Goal: Task Accomplishment & Management: Use online tool/utility

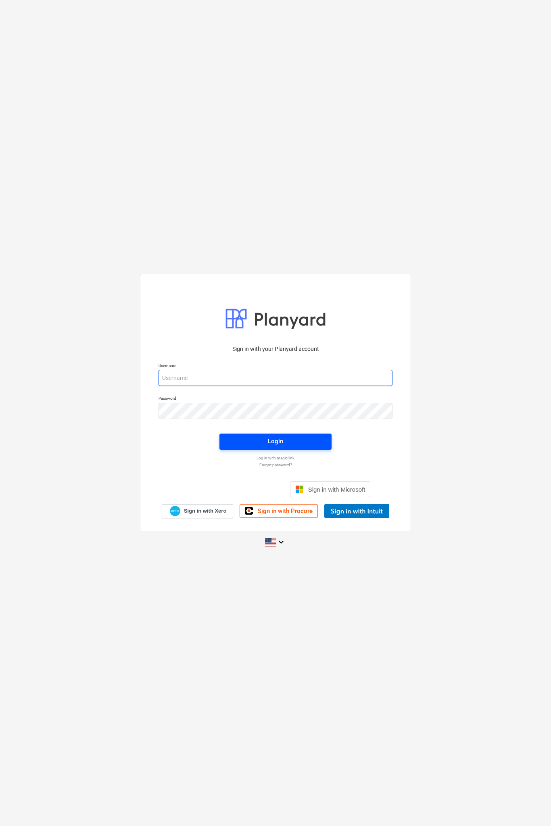
type input "[EMAIL_ADDRESS][DOMAIN_NAME]"
click at [258, 438] on span "Login" at bounding box center [275, 441] width 93 height 10
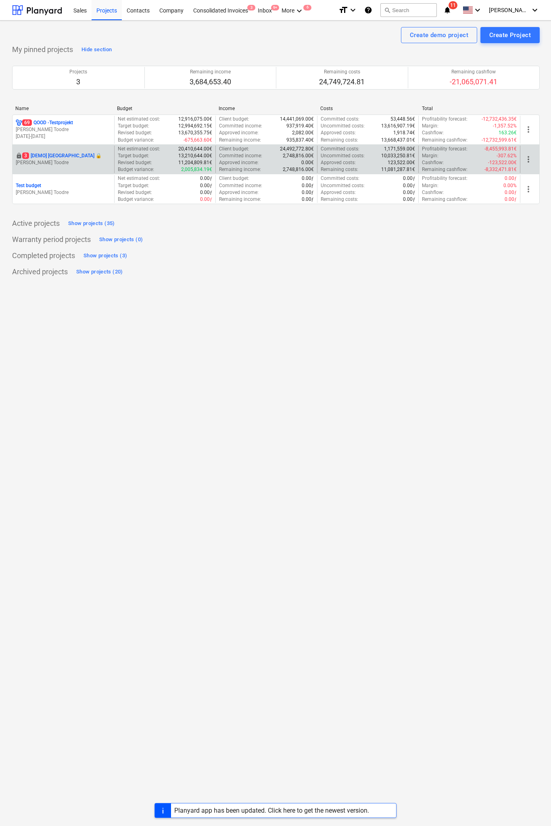
click at [104, 165] on p "[PERSON_NAME] Toodre" at bounding box center [63, 162] width 95 height 7
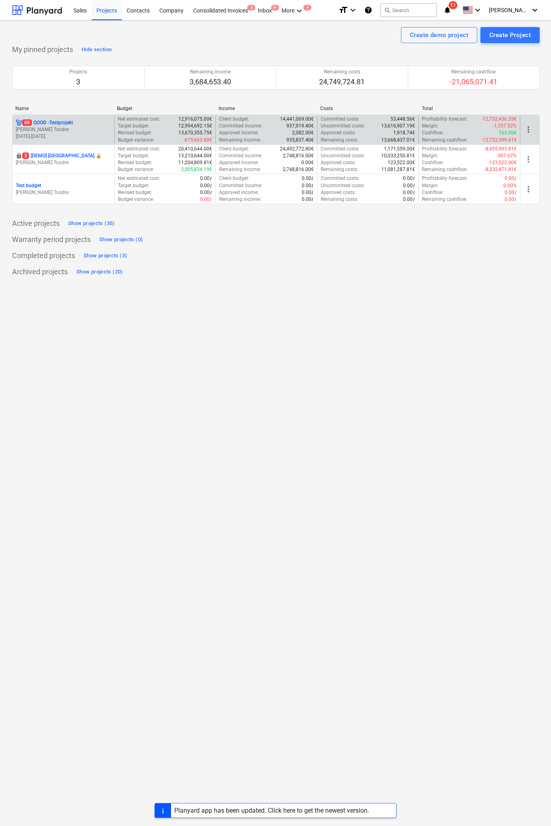
click at [87, 137] on p "[DATE] - [DATE]" at bounding box center [63, 136] width 95 height 7
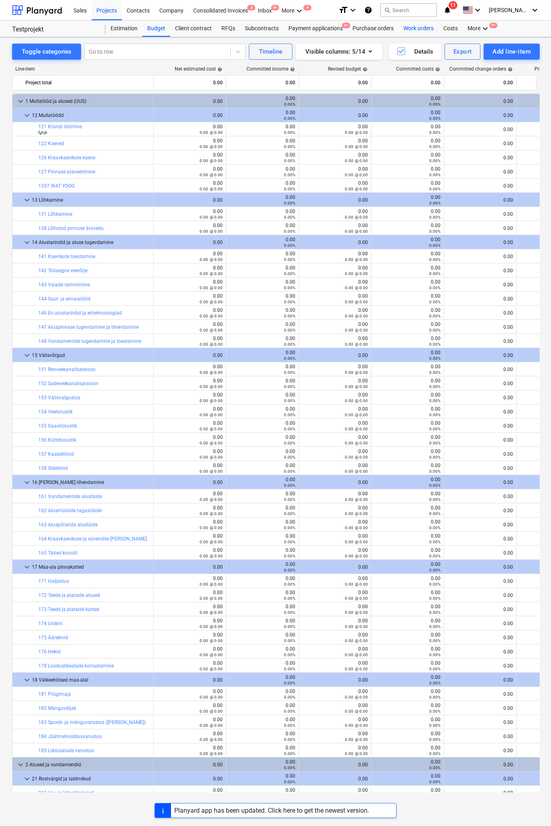
click at [417, 22] on div "Work orders" at bounding box center [419, 29] width 40 height 16
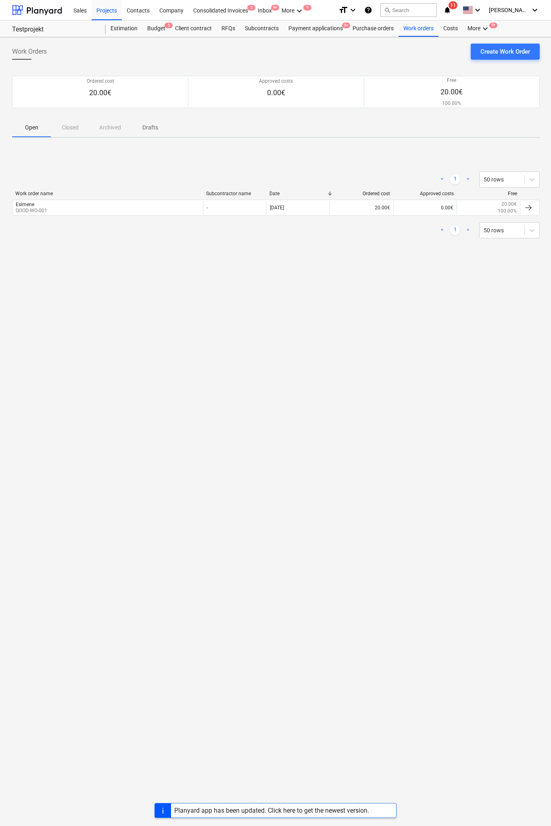
click at [277, 809] on div "Planyard app has been updated. Click here to get the newest version." at bounding box center [271, 811] width 195 height 8
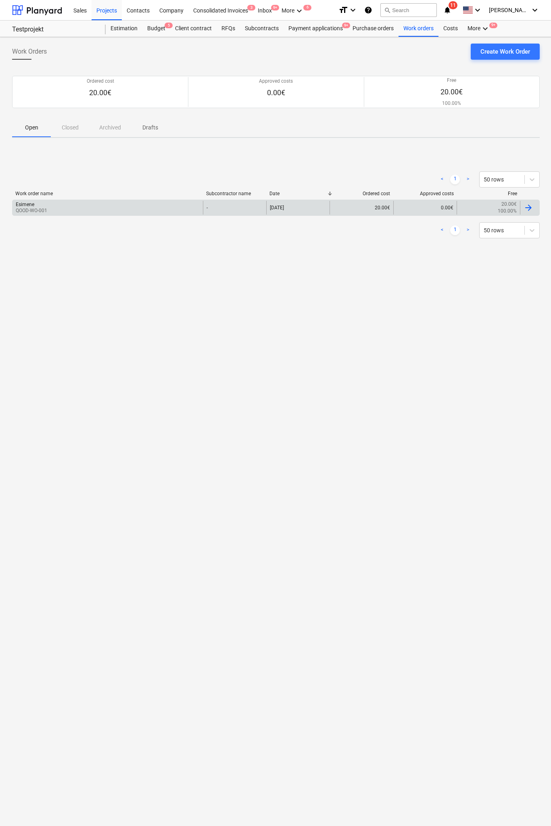
click at [100, 209] on div "Esimene QOOD-WO-001" at bounding box center [108, 208] width 190 height 14
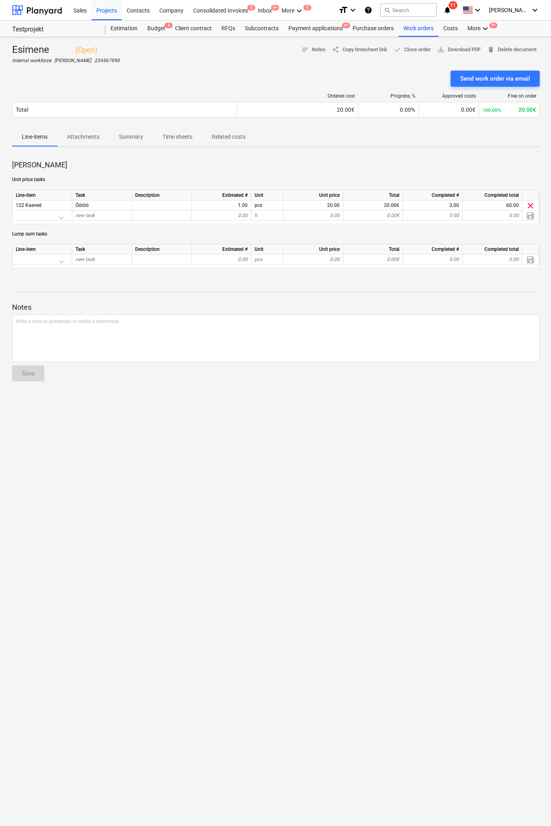
click at [196, 138] on span "Time sheets" at bounding box center [177, 136] width 49 height 13
